Goal: Use online tool/utility: Utilize a website feature to perform a specific function

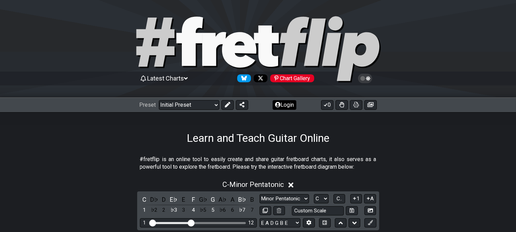
drag, startPoint x: 227, startPoint y: 102, endPoint x: 222, endPoint y: 109, distance: 8.8
click at [227, 103] on icon at bounding box center [228, 105] width 6 height 6
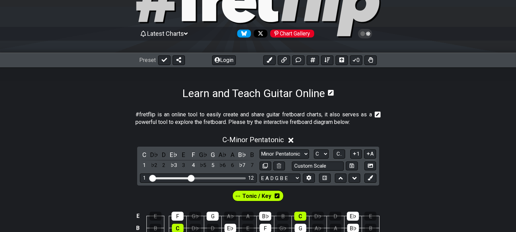
scroll to position [115, 0]
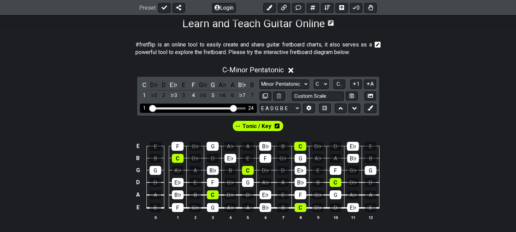
drag, startPoint x: 193, startPoint y: 106, endPoint x: 234, endPoint y: 108, distance: 41.0
click at [234, 108] on input "Visible fret range" at bounding box center [199, 108] width 98 height 0
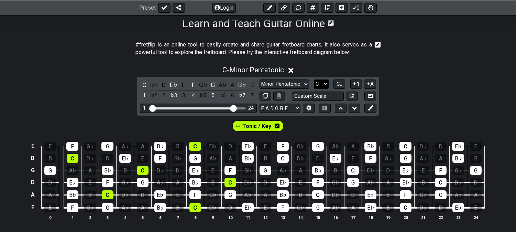
click at [315, 83] on select "A♭ A A♯ B♭ B C C♯ D♭ D D♯ E♭ E F F♯ G♭ G G♯" at bounding box center [321, 83] width 15 height 9
select select "A"
click at [314, 79] on select "A♭ A A♯ B♭ B C C♯ D♭ D D♯ E♭ E F F♯ G♭ G G♯" at bounding box center [321, 83] width 15 height 9
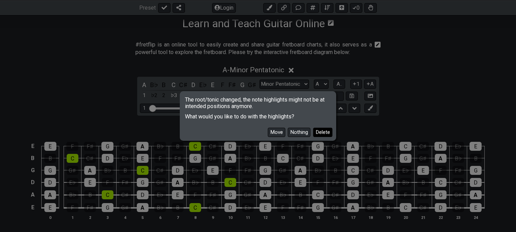
click at [320, 135] on button "Delete" at bounding box center [322, 132] width 19 height 9
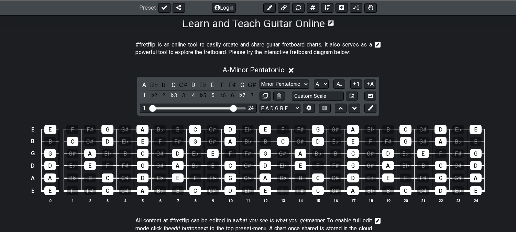
click at [287, 78] on div "A B♭ B C C♯ D E♭ E F F♯ G G♯ 1 ♭2 2 ♭3 3 4 ♭5 5 ♭6 6 ♭7 7 Minor Pentatonic Clic…" at bounding box center [258, 96] width 242 height 39
click at [342, 86] on button "A.." at bounding box center [340, 83] width 12 height 9
click at [283, 85] on select "Minor Pentatonic Click to edit Minor Pentatonic Major Pentatonic Minor Blues Ma…" at bounding box center [285, 83] width 50 height 9
click at [387, 99] on div "A - Minor Pentatonic 1 ♭2 2 ♭3 3 4 ♭5 5 ♭6 6 ♭7 7 A B♭ B C C♯ D E♭ E F F♯ G G♯ …" at bounding box center [258, 137] width 516 height 151
drag, startPoint x: 370, startPoint y: 107, endPoint x: 366, endPoint y: 107, distance: 4.1
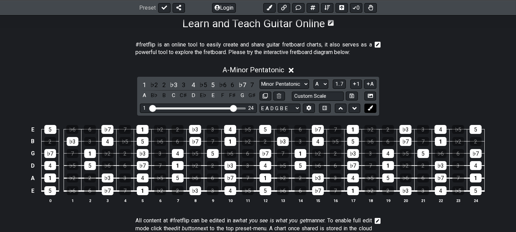
click at [370, 107] on icon at bounding box center [370, 107] width 5 height 5
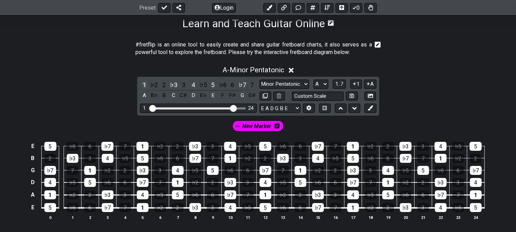
click at [145, 83] on div "1" at bounding box center [144, 84] width 9 height 9
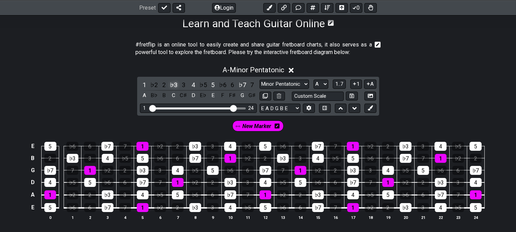
click at [171, 84] on div "♭3" at bounding box center [173, 84] width 9 height 9
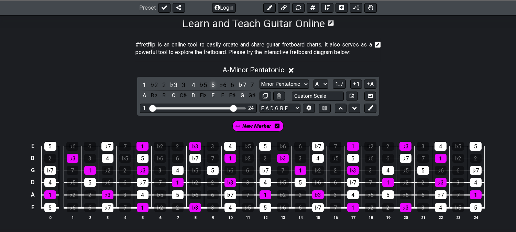
click at [211, 84] on div "5" at bounding box center [212, 84] width 9 height 9
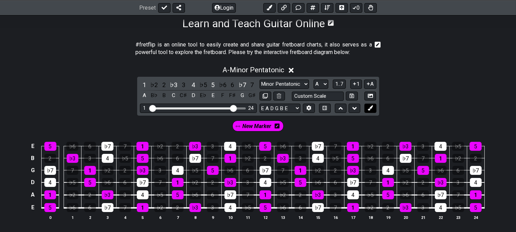
click at [371, 107] on icon at bounding box center [370, 107] width 5 height 5
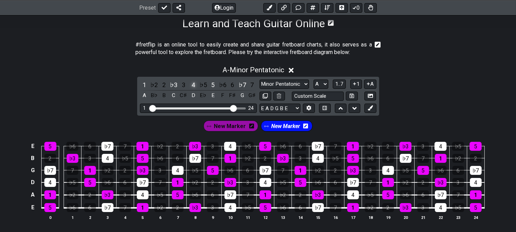
click at [194, 84] on div "4" at bounding box center [193, 84] width 9 height 9
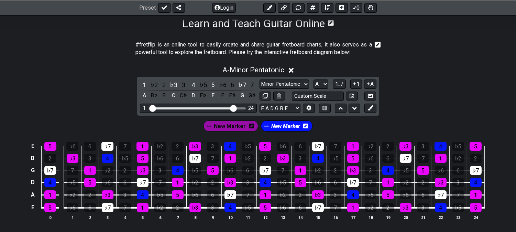
click at [282, 127] on span "New Marker" at bounding box center [285, 126] width 29 height 10
click at [265, 97] on icon at bounding box center [265, 95] width 5 height 5
select select "A"
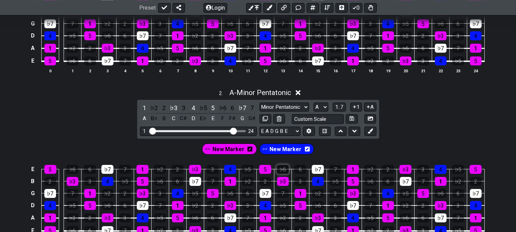
scroll to position [267, 0]
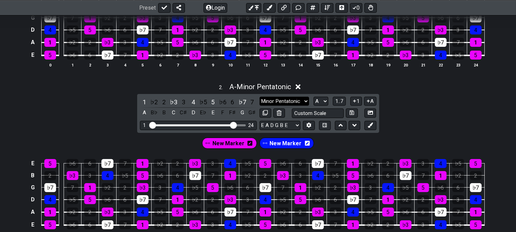
click at [294, 99] on select "Minor Pentatonic Click to edit Minor Pentatonic Major Pentatonic Minor Blues Ma…" at bounding box center [285, 101] width 50 height 9
select select "Major Pentatonic"
click at [260, 97] on select "Minor Pentatonic Click to edit Minor Pentatonic Major Pentatonic Minor Blues Ma…" at bounding box center [285, 101] width 50 height 9
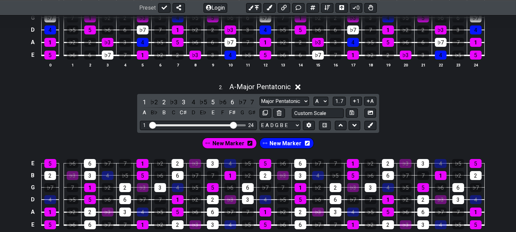
click at [307, 147] on div "New Marker" at bounding box center [287, 143] width 55 height 11
click at [321, 95] on div "1 ♭2 2 ♭3 3 4 ♭5 5 ♭6 6 ♭7 7 A B♭ B C C♯ D E♭ E F F♯ G G♯ Minor Pentatonic Clic…" at bounding box center [258, 113] width 242 height 39
click at [324, 100] on select "A♭ A A♯ B♭ B C C♯ D♭ D D♯ E♭ E F F♯ G♭ G G♯" at bounding box center [321, 101] width 15 height 9
select select "C"
click at [314, 97] on select "A♭ A A♯ B♭ B C C♯ D♭ D D♯ E♭ E F F♯ G♭ G G♯" at bounding box center [321, 101] width 15 height 9
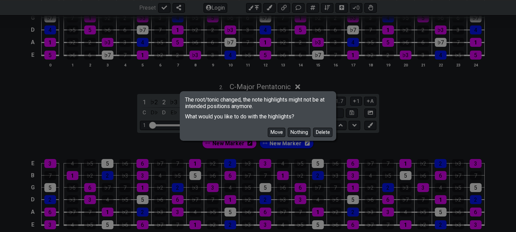
click at [322, 132] on button "Delete" at bounding box center [322, 132] width 19 height 9
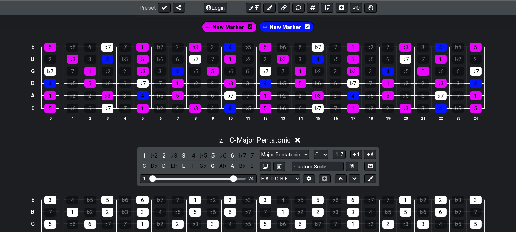
scroll to position [305, 0]
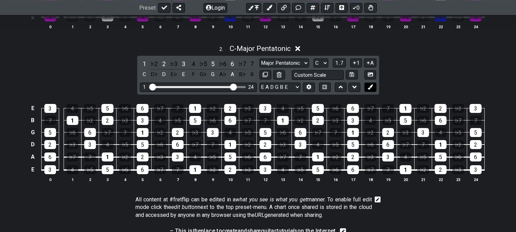
click at [368, 83] on button at bounding box center [370, 87] width 12 height 9
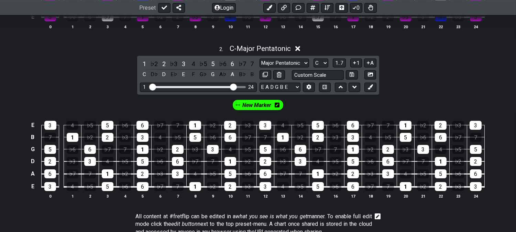
drag, startPoint x: 369, startPoint y: 84, endPoint x: 352, endPoint y: 96, distance: 20.6
click at [369, 86] on button at bounding box center [370, 87] width 12 height 9
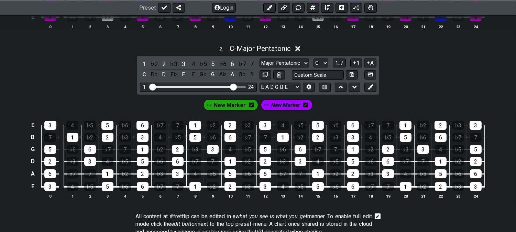
click at [221, 109] on span "New Marker" at bounding box center [230, 105] width 32 height 10
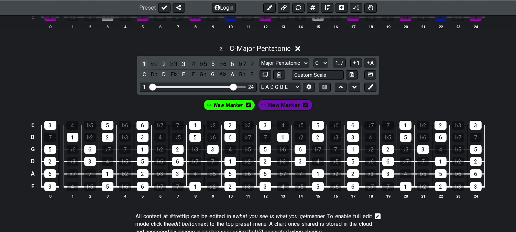
click at [143, 63] on div "1" at bounding box center [144, 63] width 9 height 9
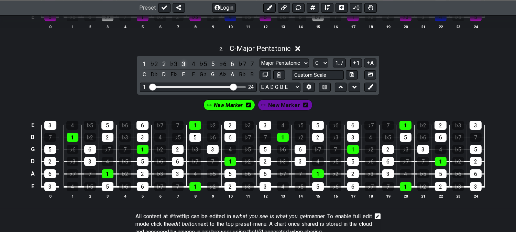
click at [181, 62] on div "3" at bounding box center [183, 63] width 9 height 9
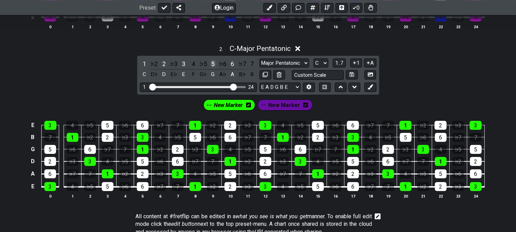
click at [210, 63] on div "5" at bounding box center [212, 63] width 9 height 9
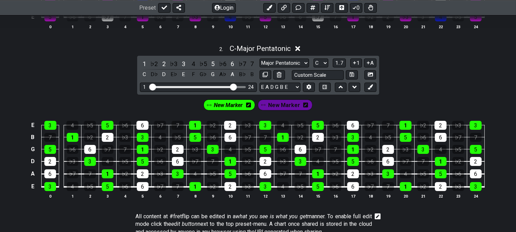
click at [275, 108] on span "New Marker" at bounding box center [284, 105] width 32 height 10
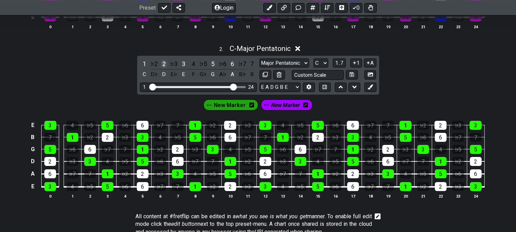
click at [162, 62] on div "2" at bounding box center [164, 63] width 9 height 9
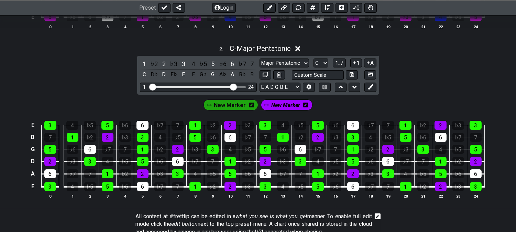
click at [280, 105] on span "New Marker" at bounding box center [285, 105] width 29 height 10
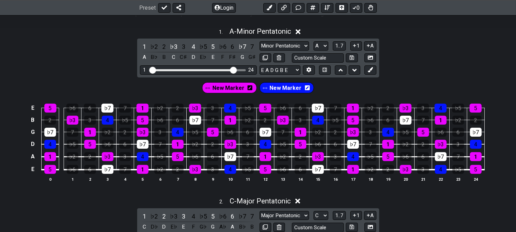
scroll to position [153, 0]
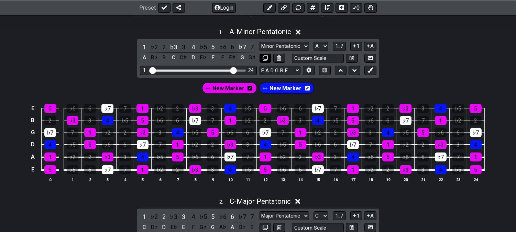
click at [265, 56] on icon at bounding box center [265, 57] width 5 height 5
select select "Minor Pentatonic"
select select "A"
select select "Major Pentatonic"
select select "C"
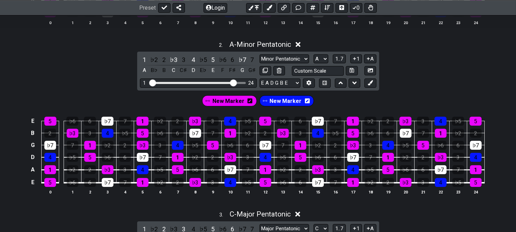
scroll to position [267, 0]
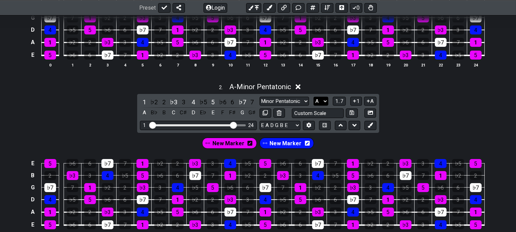
click at [318, 102] on select "A♭ A A♯ B♭ B C C♯ D♭ D D♯ E♭ E F F♯ G♭ G G♯" at bounding box center [321, 101] width 15 height 9
click at [314, 97] on select "A♭ A A♯ B♭ B C C♯ D♭ D D♯ E♭ E F F♯ G♭ G G♯" at bounding box center [321, 101] width 15 height 9
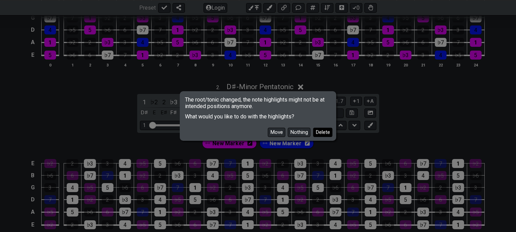
click at [325, 131] on button "Delete" at bounding box center [322, 132] width 19 height 9
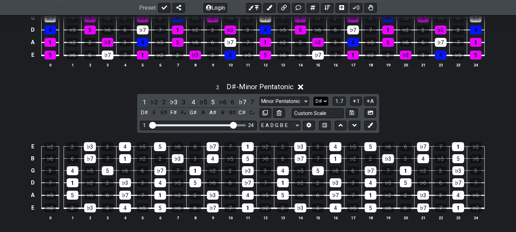
click at [318, 100] on select "A♭ A A♯ B♭ B C C♯ D♭ D D♯ E♭ E F F♯ G♭ G G♯" at bounding box center [321, 101] width 15 height 9
select select "A"
click at [314, 97] on select "A♭ A A♯ B♭ B C C♯ D♭ D D♯ E♭ E F F♯ G♭ G G♯" at bounding box center [321, 101] width 15 height 9
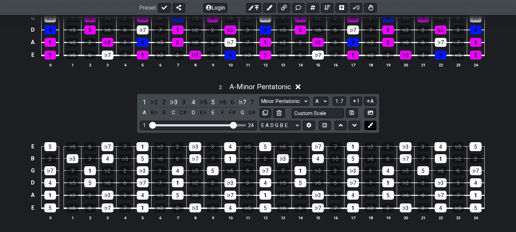
click at [369, 124] on icon at bounding box center [370, 124] width 5 height 5
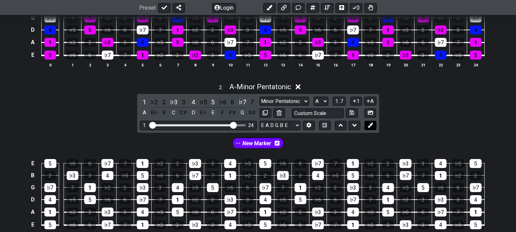
click at [369, 124] on icon at bounding box center [370, 124] width 5 height 5
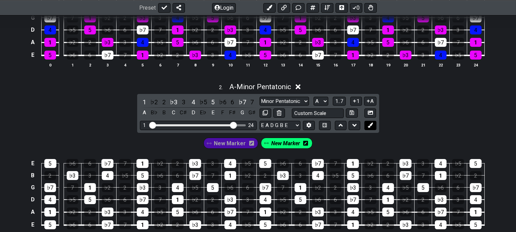
click at [369, 124] on icon at bounding box center [370, 124] width 5 height 5
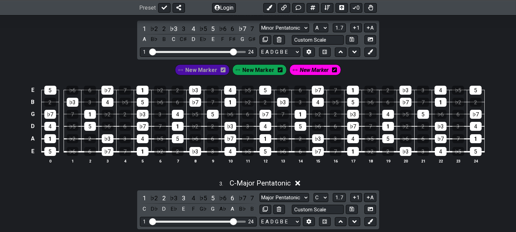
scroll to position [344, 0]
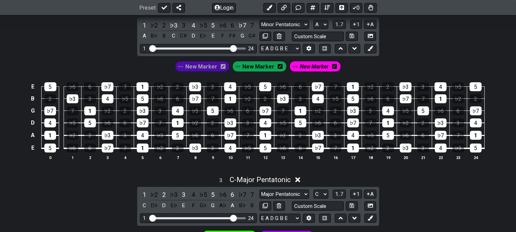
click at [250, 70] on span "New Marker" at bounding box center [259, 67] width 32 height 10
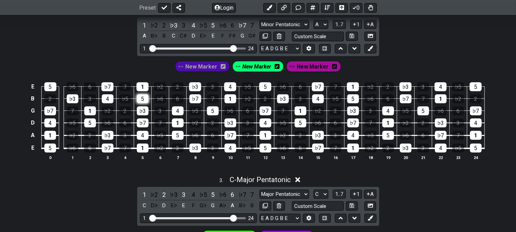
click at [140, 98] on div "5" at bounding box center [143, 98] width 12 height 9
click at [176, 111] on div "4" at bounding box center [178, 110] width 12 height 9
click at [181, 124] on div "1" at bounding box center [178, 122] width 12 height 9
click at [199, 64] on span "New Marker" at bounding box center [201, 67] width 32 height 10
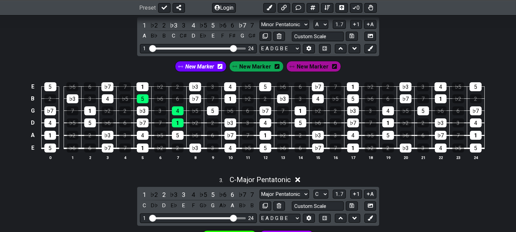
click at [114, 99] on td "♭2" at bounding box center [108, 104] width 18 height 12
drag, startPoint x: 104, startPoint y: 97, endPoint x: 128, endPoint y: 108, distance: 26.6
click at [107, 101] on div "4" at bounding box center [108, 98] width 12 height 9
click at [141, 111] on div "♭3" at bounding box center [143, 110] width 12 height 9
click at [141, 121] on div "♭7" at bounding box center [143, 122] width 12 height 9
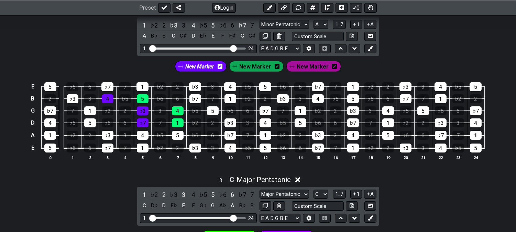
click at [313, 68] on span "New Marker" at bounding box center [313, 67] width 32 height 10
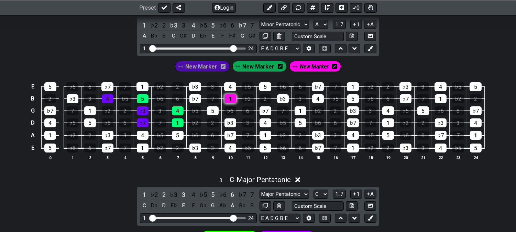
click at [230, 102] on div "1" at bounding box center [231, 98] width 12 height 9
click at [212, 109] on div "5" at bounding box center [213, 110] width 12 height 9
click at [265, 124] on div "4" at bounding box center [266, 122] width 12 height 9
click at [215, 67] on span "New Marker" at bounding box center [201, 67] width 32 height 10
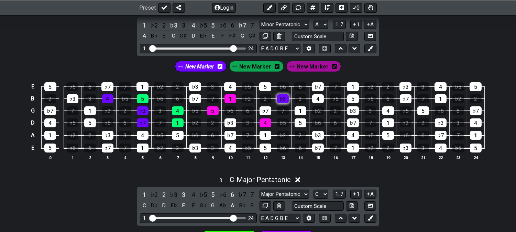
click at [286, 101] on div "♭3" at bounding box center [283, 98] width 12 height 9
click at [260, 113] on div "♭7" at bounding box center [266, 110] width 12 height 9
click at [283, 101] on div "♭3" at bounding box center [283, 98] width 12 height 9
click at [263, 111] on div "♭7" at bounding box center [266, 110] width 12 height 9
click at [302, 67] on span "New Marker" at bounding box center [313, 67] width 32 height 10
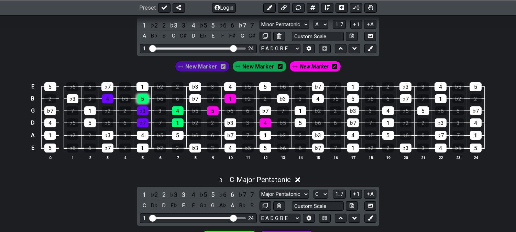
click at [139, 102] on div "5" at bounding box center [143, 98] width 12 height 9
click at [174, 115] on div "4" at bounding box center [178, 110] width 12 height 9
click at [177, 124] on div "1" at bounding box center [178, 122] width 12 height 9
click at [145, 121] on div "♭7" at bounding box center [143, 122] width 12 height 9
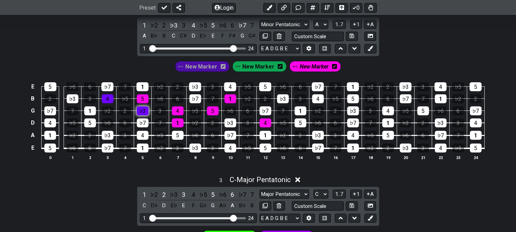
click at [146, 115] on div "♭3" at bounding box center [143, 110] width 12 height 9
click at [111, 98] on div "4" at bounding box center [108, 98] width 12 height 9
click at [212, 67] on span "New Marker" at bounding box center [201, 67] width 32 height 10
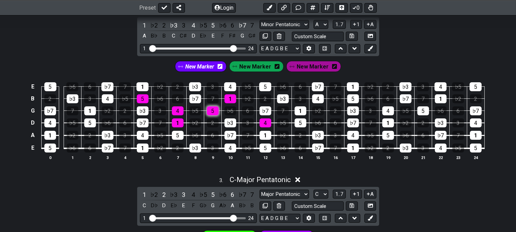
drag, startPoint x: 228, startPoint y: 98, endPoint x: 217, endPoint y: 107, distance: 14.1
click at [228, 98] on div "1" at bounding box center [231, 98] width 12 height 9
drag, startPoint x: 215, startPoint y: 108, endPoint x: 248, endPoint y: 118, distance: 34.7
click at [215, 109] on div "5" at bounding box center [213, 110] width 12 height 9
click at [266, 121] on div "4" at bounding box center [266, 122] width 12 height 9
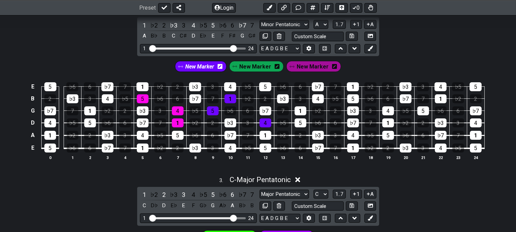
click at [264, 65] on span "New Marker" at bounding box center [256, 67] width 32 height 10
click at [308, 70] on span "New Marker" at bounding box center [313, 67] width 32 height 10
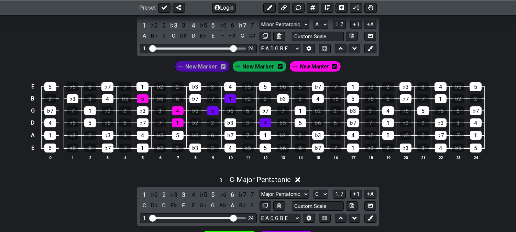
drag, startPoint x: 300, startPoint y: 111, endPoint x: 301, endPoint y: 117, distance: 6.6
click at [301, 112] on div "1" at bounding box center [301, 110] width 12 height 9
click at [302, 122] on div "5" at bounding box center [301, 122] width 12 height 9
click at [320, 98] on div "4" at bounding box center [318, 98] width 12 height 9
click at [209, 66] on div "New Marker New Marker New Marker" at bounding box center [258, 66] width 169 height 14
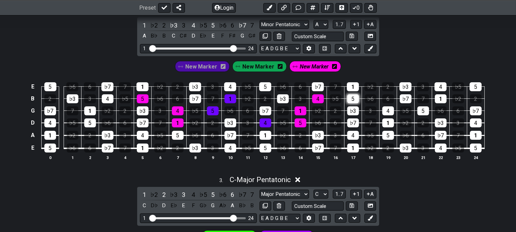
click at [352, 102] on div "5" at bounding box center [353, 98] width 12 height 9
click at [352, 112] on div "♭3" at bounding box center [353, 110] width 12 height 9
click at [387, 128] on td "5" at bounding box center [388, 129] width 18 height 13
click at [385, 124] on div "1" at bounding box center [388, 122] width 12 height 9
click at [199, 64] on span "New Marker" at bounding box center [201, 67] width 32 height 10
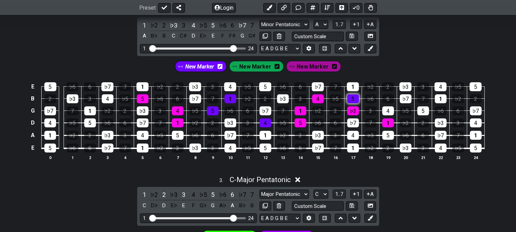
click at [349, 100] on div "5" at bounding box center [353, 98] width 12 height 9
click at [355, 112] on div "♭3" at bounding box center [353, 110] width 12 height 9
click at [385, 114] on div "4" at bounding box center [388, 110] width 12 height 9
click at [352, 111] on div "♭3" at bounding box center [353, 110] width 12 height 9
click at [390, 121] on div "1" at bounding box center [388, 122] width 12 height 9
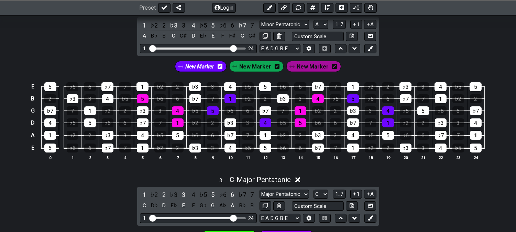
click at [198, 69] on span "New Marker" at bounding box center [199, 67] width 29 height 10
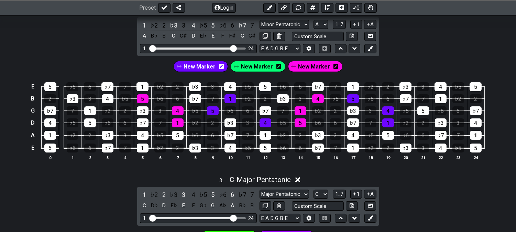
click at [314, 59] on div "New Marker New Marker New Marker" at bounding box center [258, 64] width 516 height 17
click at [313, 67] on span "New Marker" at bounding box center [314, 67] width 32 height 10
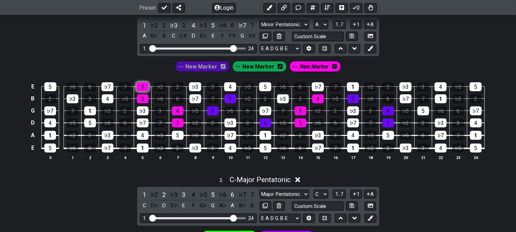
click at [142, 87] on div "1" at bounding box center [143, 86] width 12 height 9
click at [268, 88] on div "5" at bounding box center [265, 86] width 12 height 9
click at [221, 70] on icon at bounding box center [223, 67] width 5 height 10
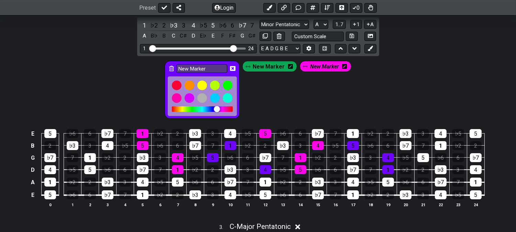
click at [233, 68] on icon at bounding box center [233, 69] width 6 height 6
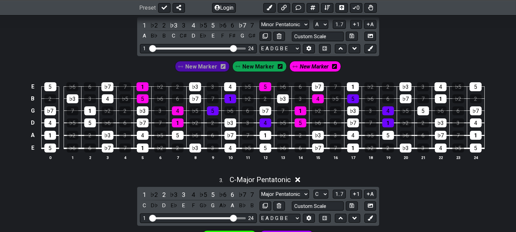
click at [209, 68] on span "New Marker" at bounding box center [201, 67] width 32 height 10
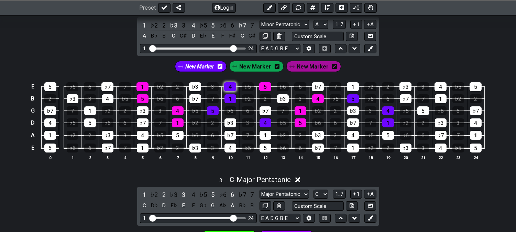
click at [234, 86] on div "4" at bounding box center [230, 86] width 12 height 9
click at [356, 86] on div "1" at bounding box center [353, 86] width 12 height 9
click at [200, 67] on span "New Marker" at bounding box center [199, 67] width 29 height 10
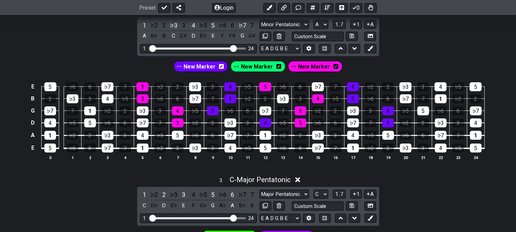
click at [253, 63] on span "New Marker" at bounding box center [257, 67] width 32 height 10
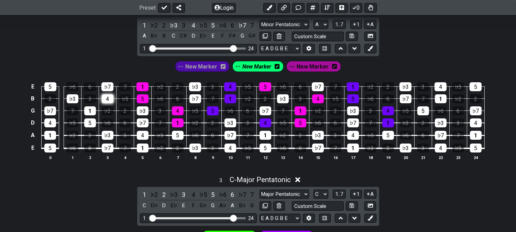
drag, startPoint x: 111, startPoint y: 98, endPoint x: 103, endPoint y: 103, distance: 9.7
click at [111, 98] on div "4" at bounding box center [108, 98] width 12 height 9
click at [91, 113] on div "1" at bounding box center [90, 110] width 12 height 9
click at [89, 122] on div "5" at bounding box center [90, 122] width 12 height 9
click at [261, 66] on span "New Marker" at bounding box center [257, 67] width 29 height 10
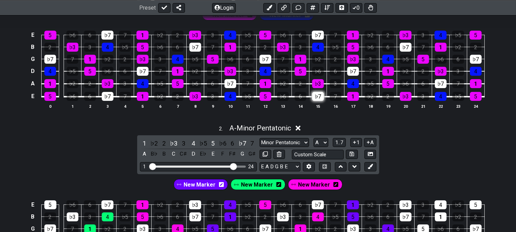
scroll to position [229, 0]
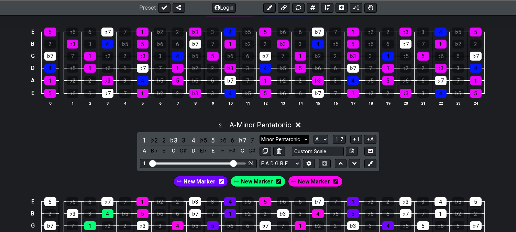
click at [292, 141] on select "Minor Pentatonic Click to edit Minor Pentatonic Major Pentatonic Minor Blues Ma…" at bounding box center [285, 139] width 50 height 9
select select "Minor / Aeolian"
click at [260, 135] on select "Minor Pentatonic Click to edit Minor Pentatonic Major Pentatonic Minor Blues Ma…" at bounding box center [285, 139] width 50 height 9
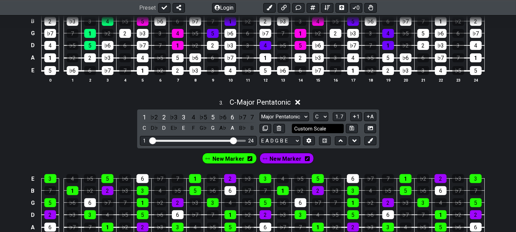
scroll to position [420, 0]
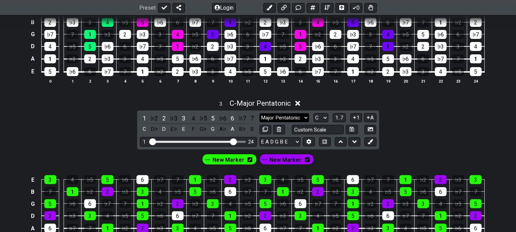
click at [294, 119] on select "Minor Pentatonic Click to edit Minor Pentatonic Major Pentatonic Minor Blues Ma…" at bounding box center [285, 117] width 50 height 9
click at [120, 105] on div "3 . C - Major Pentatonic" at bounding box center [258, 101] width 516 height 13
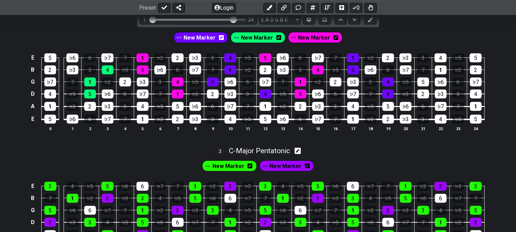
scroll to position [305, 0]
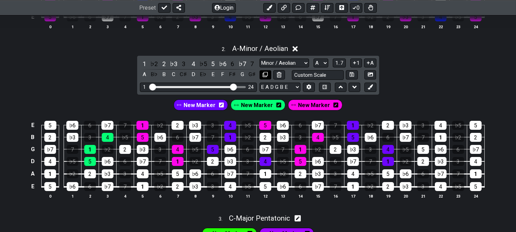
click at [267, 74] on icon at bounding box center [265, 74] width 5 height 5
select select "Minor / Aeolian"
select select "A"
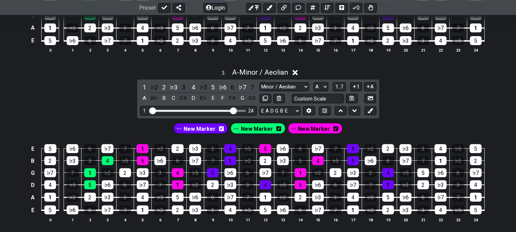
scroll to position [458, 0]
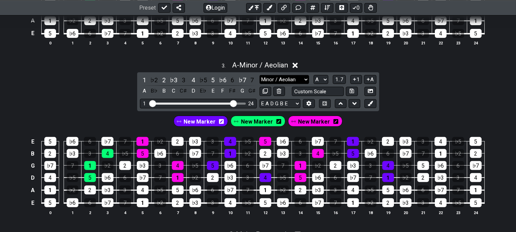
click at [275, 78] on select "Minor Pentatonic Click to edit Minor Pentatonic Major Pentatonic Minor Blues Ma…" at bounding box center [285, 79] width 50 height 9
click at [260, 76] on select "Minor Pentatonic Click to edit Minor Pentatonic Major Pentatonic Minor Blues Ma…" at bounding box center [285, 79] width 50 height 9
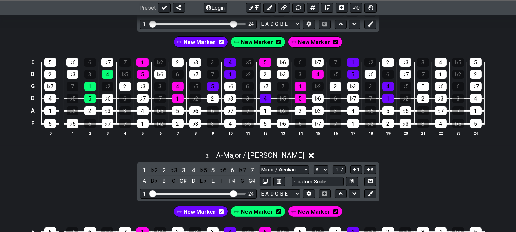
scroll to position [344, 0]
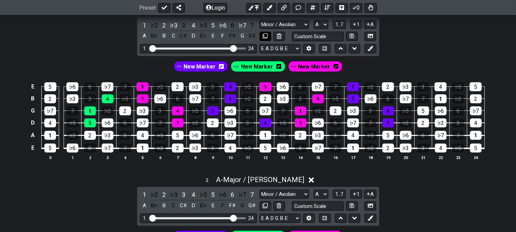
click at [265, 36] on icon at bounding box center [265, 35] width 5 height 5
select select "Minor / Aeolian"
select select "Major / [PERSON_NAME]"
select select "A"
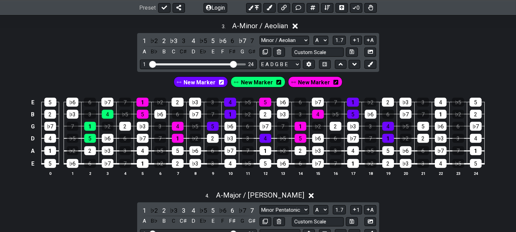
scroll to position [535, 0]
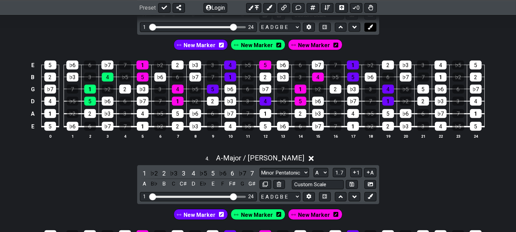
click at [373, 28] on button at bounding box center [370, 27] width 12 height 9
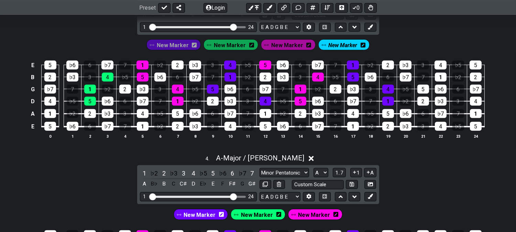
click at [177, 47] on span "New Marker" at bounding box center [173, 45] width 32 height 10
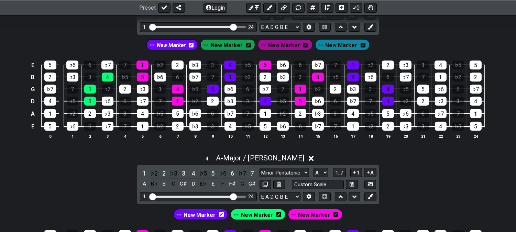
click at [178, 47] on span "New Marker" at bounding box center [171, 45] width 29 height 10
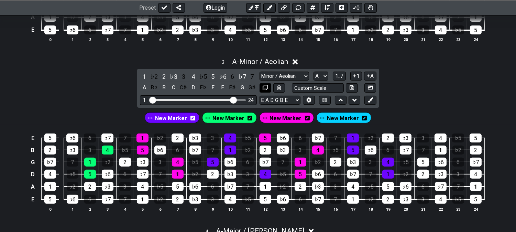
scroll to position [420, 0]
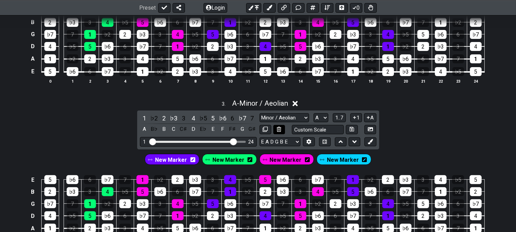
click at [284, 127] on button at bounding box center [279, 129] width 12 height 9
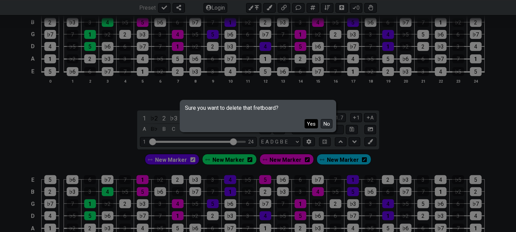
click at [316, 124] on button "Yes" at bounding box center [311, 123] width 13 height 9
select select "Major / [PERSON_NAME]"
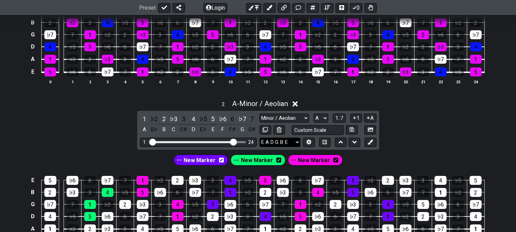
scroll to position [229, 0]
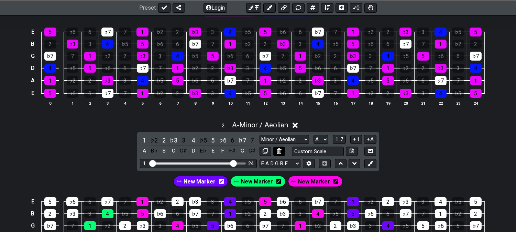
click at [282, 153] on button at bounding box center [279, 150] width 12 height 9
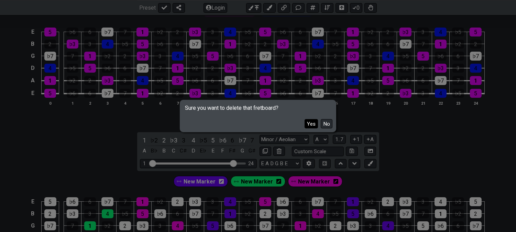
click at [314, 123] on button "Yes" at bounding box center [311, 123] width 13 height 9
select select "Major / [PERSON_NAME]"
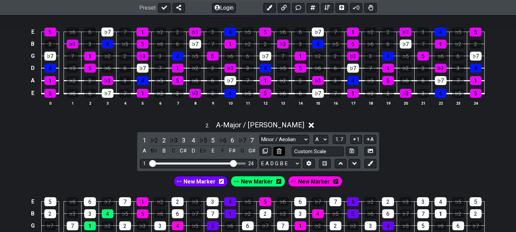
click at [279, 150] on icon at bounding box center [279, 150] width 4 height 5
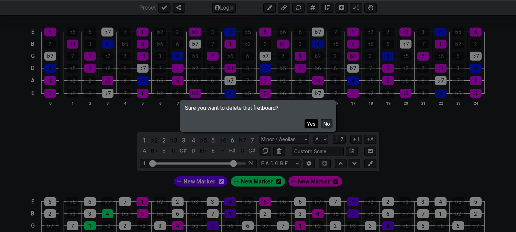
click at [308, 123] on button "Yes" at bounding box center [311, 123] width 13 height 9
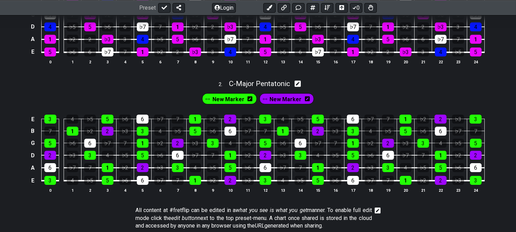
scroll to position [344, 0]
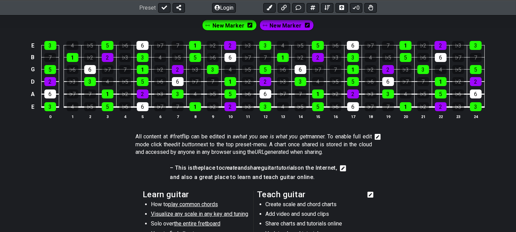
click at [85, 150] on section "All content at #fretflip can be edited in a what you see is what you get manner…" at bounding box center [258, 145] width 516 height 31
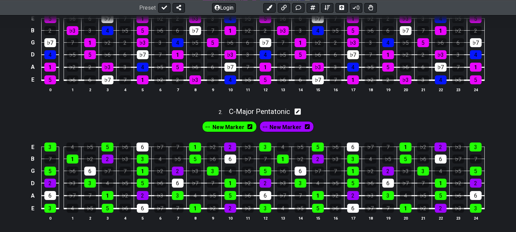
scroll to position [229, 0]
